Goal: Information Seeking & Learning: Learn about a topic

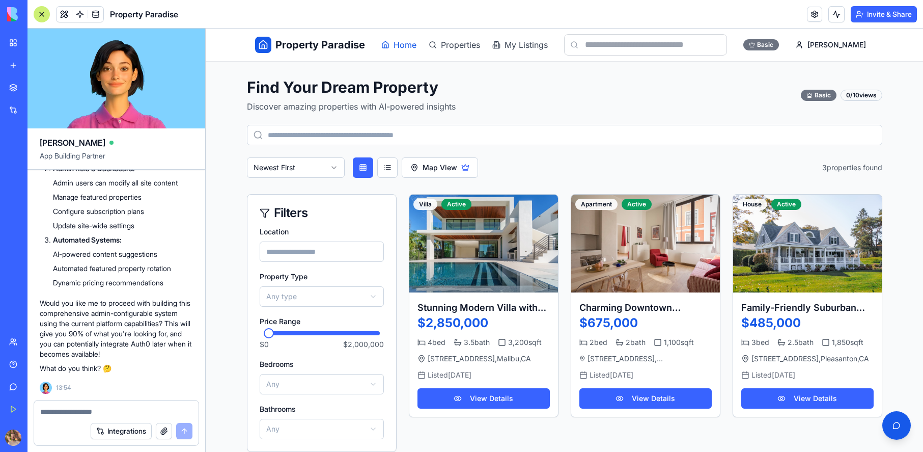
click at [400, 42] on span "Home" at bounding box center [405, 45] width 23 height 12
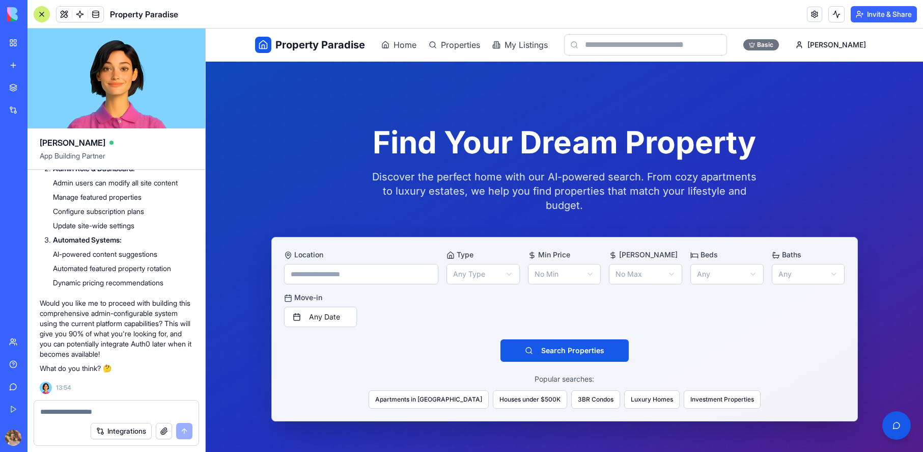
drag, startPoint x: 479, startPoint y: 345, endPoint x: 484, endPoint y: 340, distance: 7.6
drag, startPoint x: 669, startPoint y: 248, endPoint x: 668, endPoint y: 263, distance: 15.3
click at [669, 250] on div "Max Price No Max" at bounding box center [645, 267] width 73 height 35
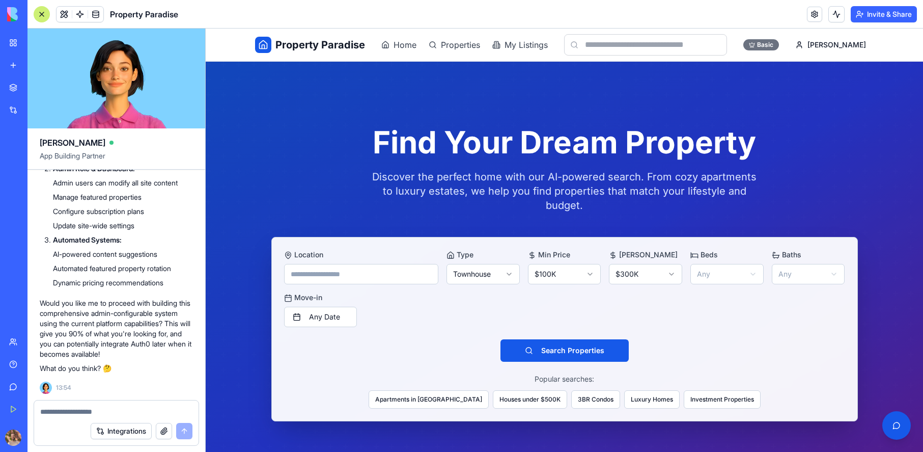
drag, startPoint x: 697, startPoint y: 323, endPoint x: 669, endPoint y: 335, distance: 30.6
click at [574, 339] on button "Search Properties" at bounding box center [565, 350] width 128 height 22
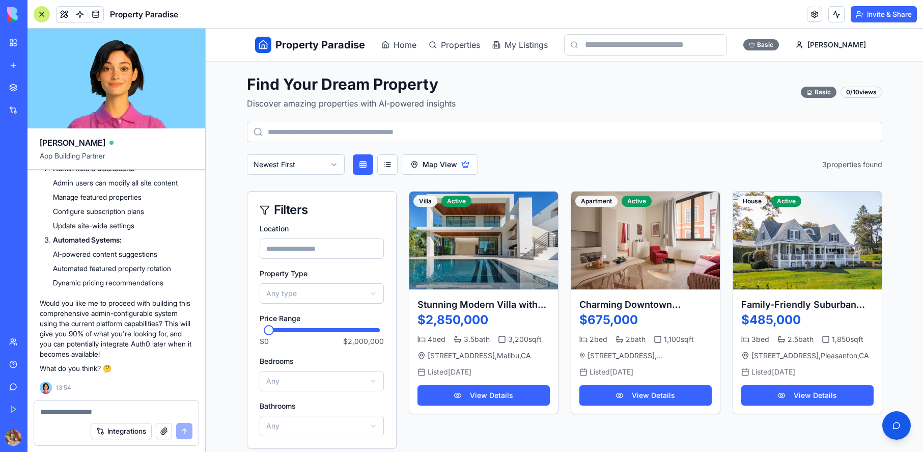
click at [127, 413] on textarea at bounding box center [116, 411] width 152 height 10
drag, startPoint x: 127, startPoint y: 413, endPoint x: 123, endPoint y: 303, distance: 110.1
click at [129, 411] on textarea at bounding box center [116, 411] width 152 height 10
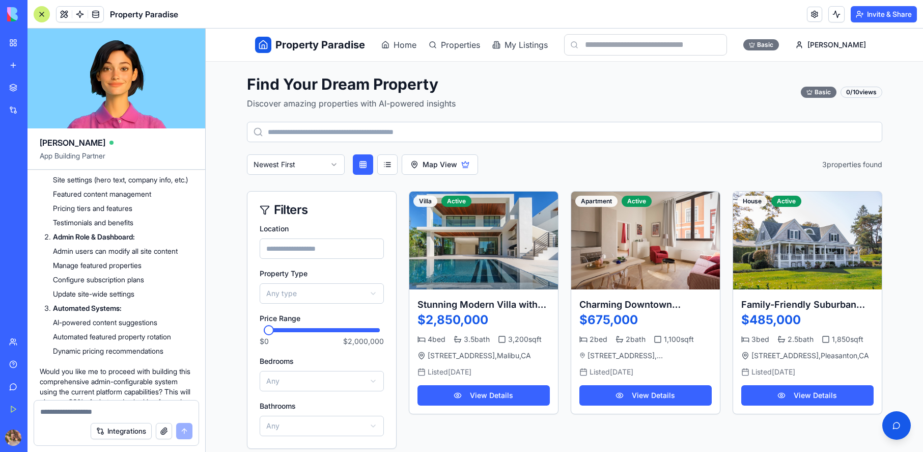
scroll to position [2331, 0]
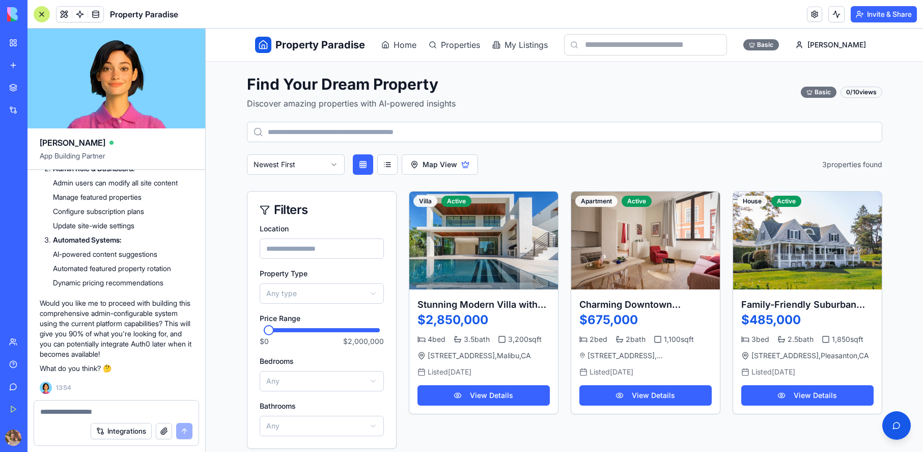
click at [95, 408] on textarea at bounding box center [116, 411] width 152 height 10
type textarea "***"
